Goal: Check status

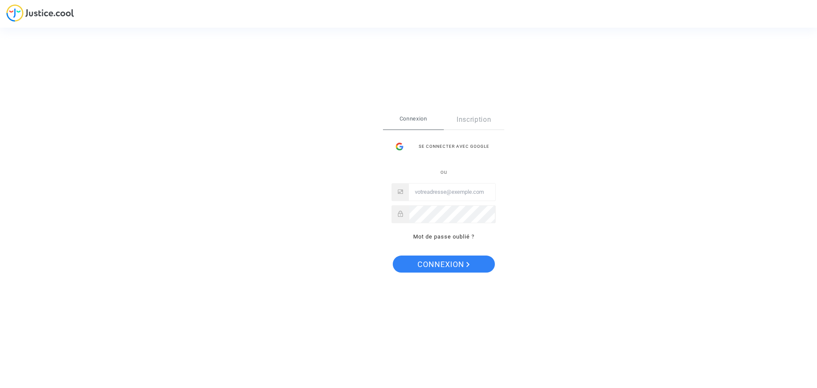
type input "fallet.sebastien@gmail.com"
click at [451, 264] on span "Connexion" at bounding box center [443, 264] width 52 height 18
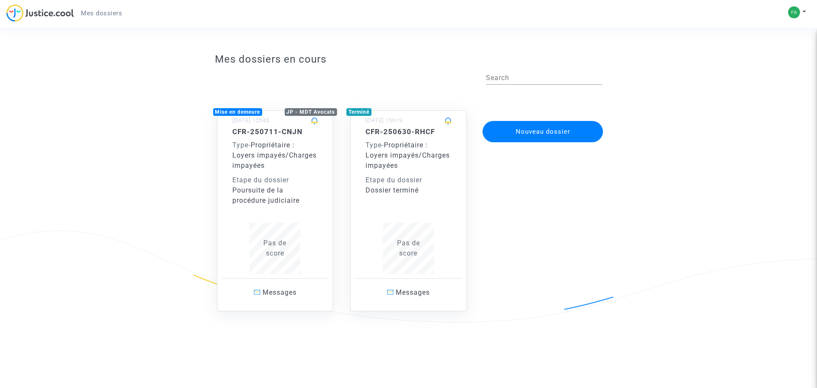
click at [276, 246] on span "Pas de score" at bounding box center [274, 248] width 23 height 18
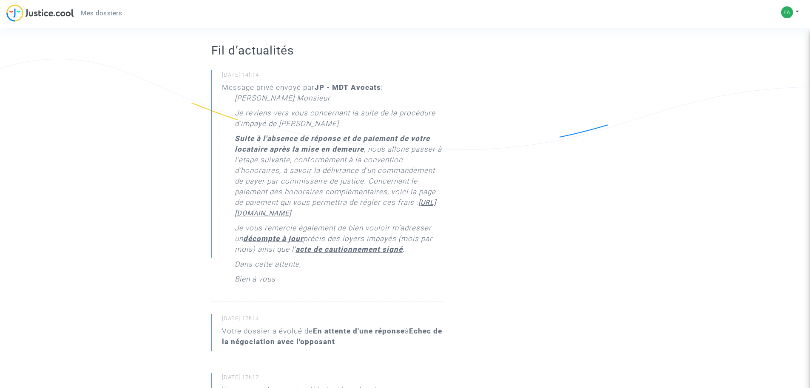
scroll to position [213, 0]
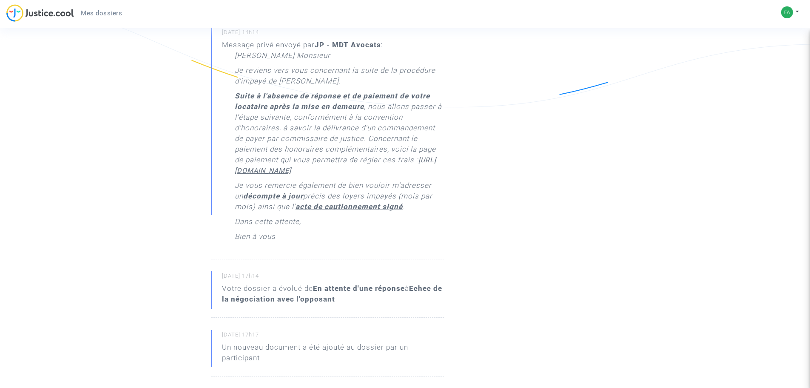
click at [276, 174] on p "Suite à l'absence de réponse et de paiement de votre locataire après la mise en…" at bounding box center [339, 135] width 209 height 89
click at [276, 174] on u "[URL][DOMAIN_NAME]" at bounding box center [336, 165] width 202 height 19
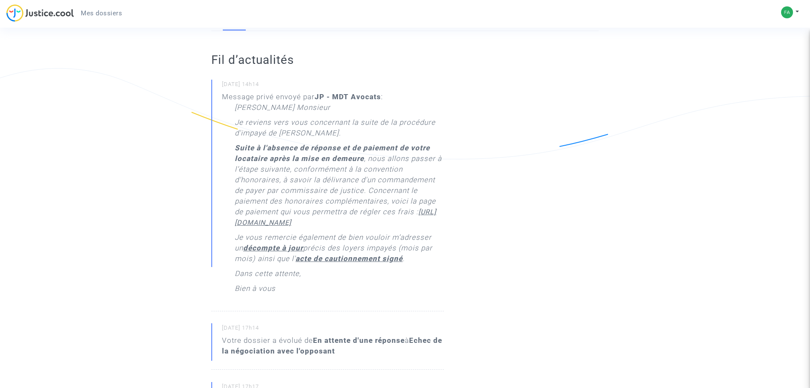
scroll to position [0, 0]
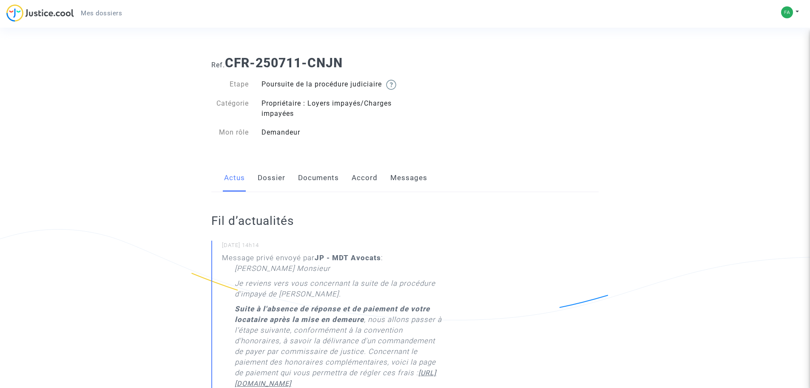
click at [267, 190] on link "Dossier" at bounding box center [272, 178] width 28 height 28
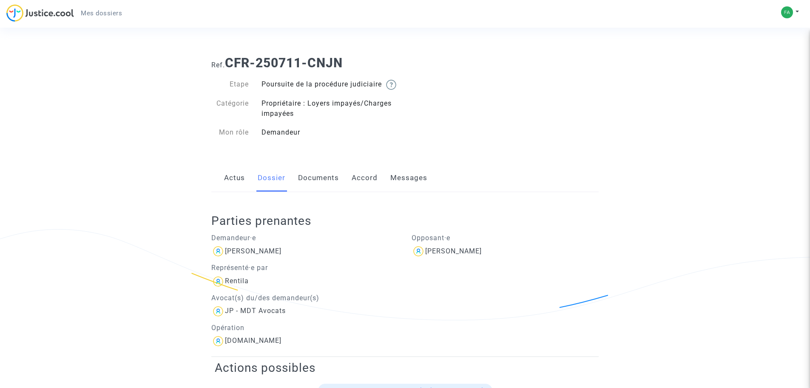
click at [310, 183] on link "Documents" at bounding box center [318, 178] width 41 height 28
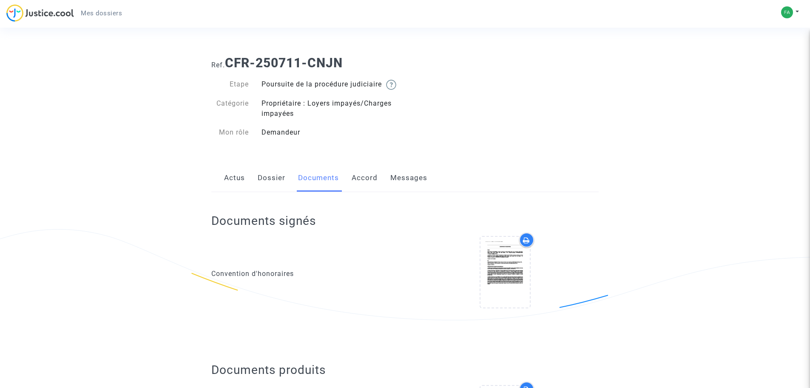
click at [358, 184] on link "Accord" at bounding box center [365, 178] width 26 height 28
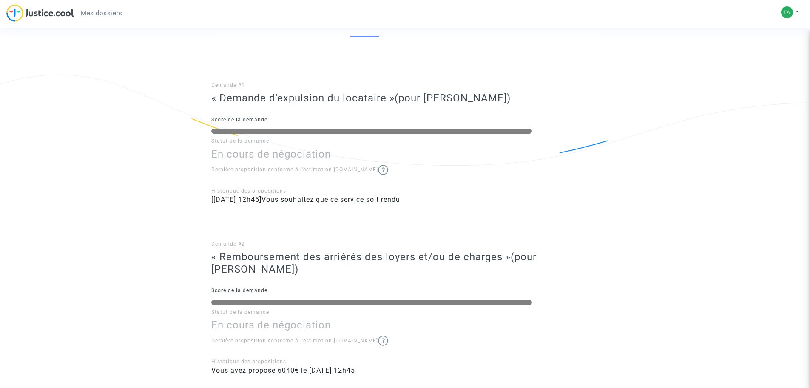
scroll to position [16, 0]
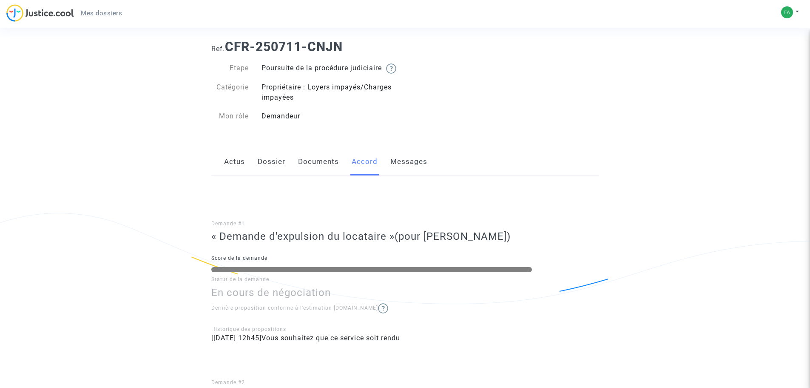
click at [411, 171] on link "Messages" at bounding box center [409, 162] width 37 height 28
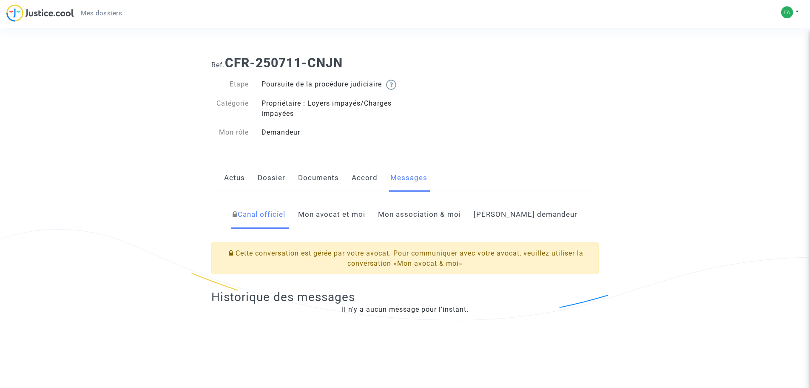
click at [235, 185] on link "Actus" at bounding box center [234, 178] width 21 height 28
